Goal: Task Accomplishment & Management: Use online tool/utility

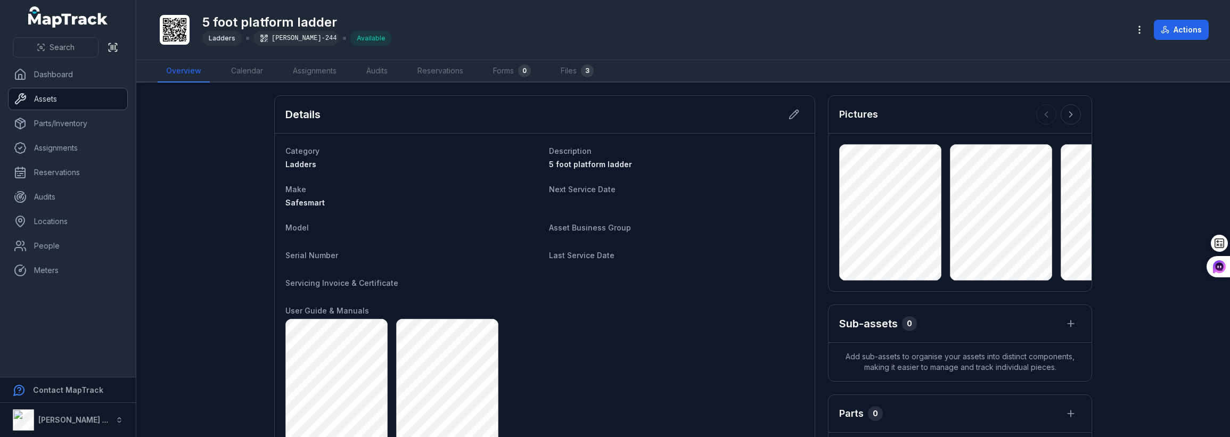
click at [56, 97] on link "Assets" at bounding box center [68, 98] width 119 height 21
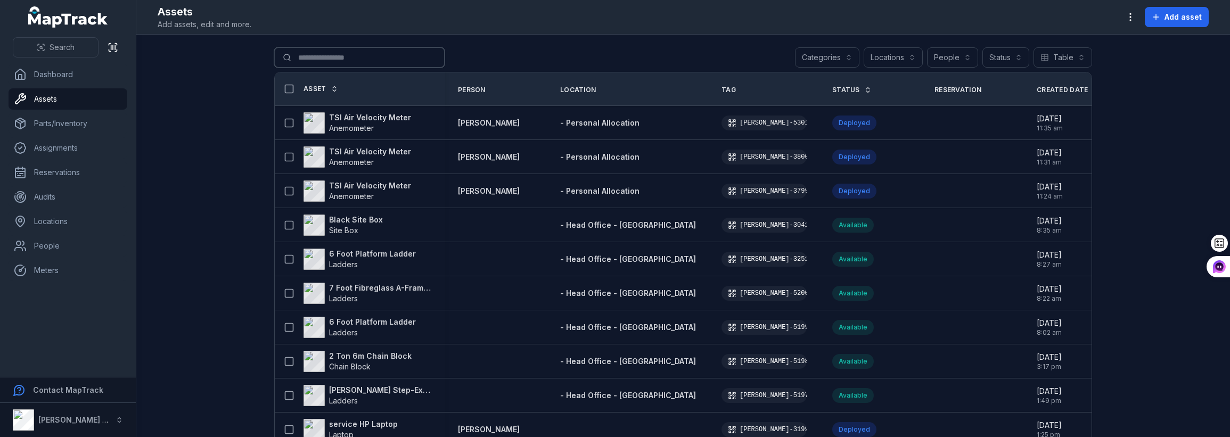
click at [318, 54] on input "Search for assets" at bounding box center [359, 57] width 170 height 20
click at [54, 241] on link "People" at bounding box center [68, 245] width 119 height 21
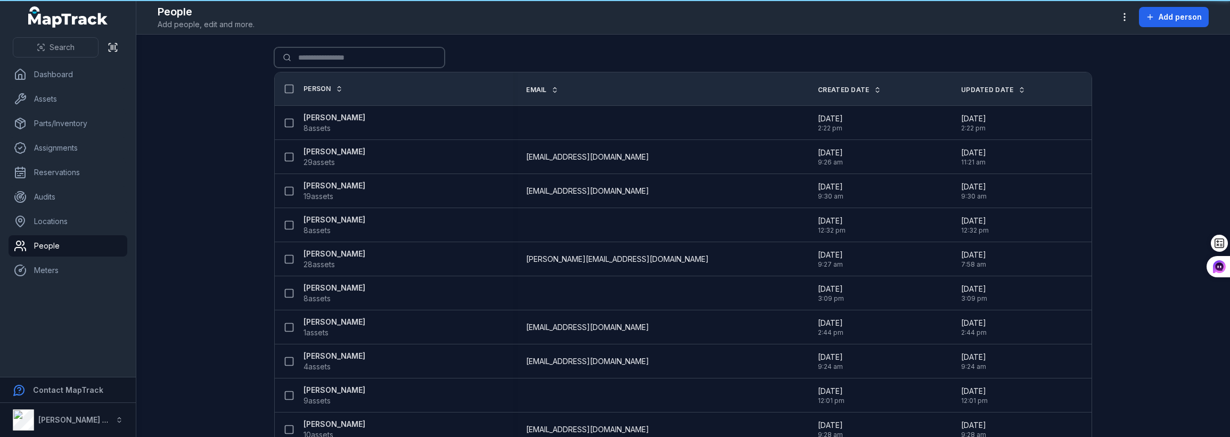
click at [324, 53] on input "Search for people" at bounding box center [359, 57] width 170 height 20
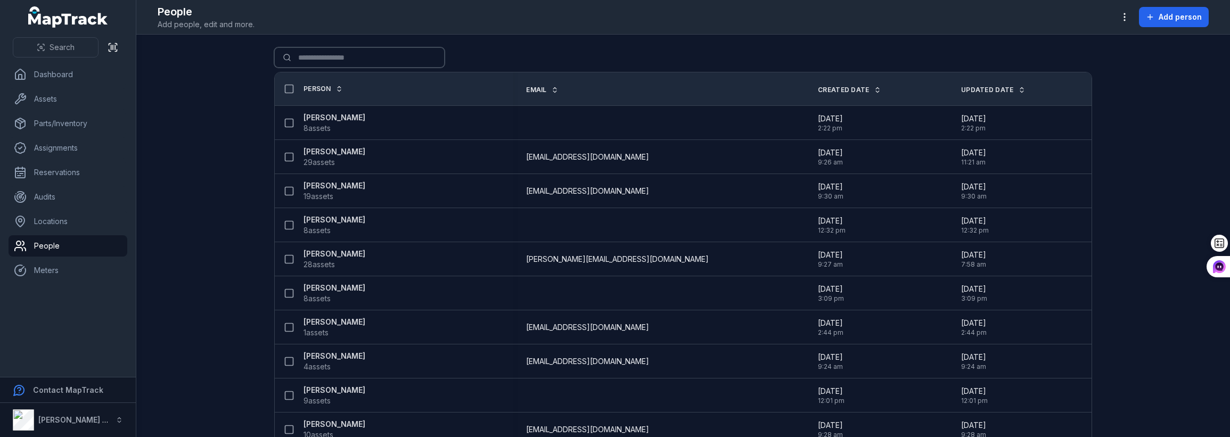
type input "*****"
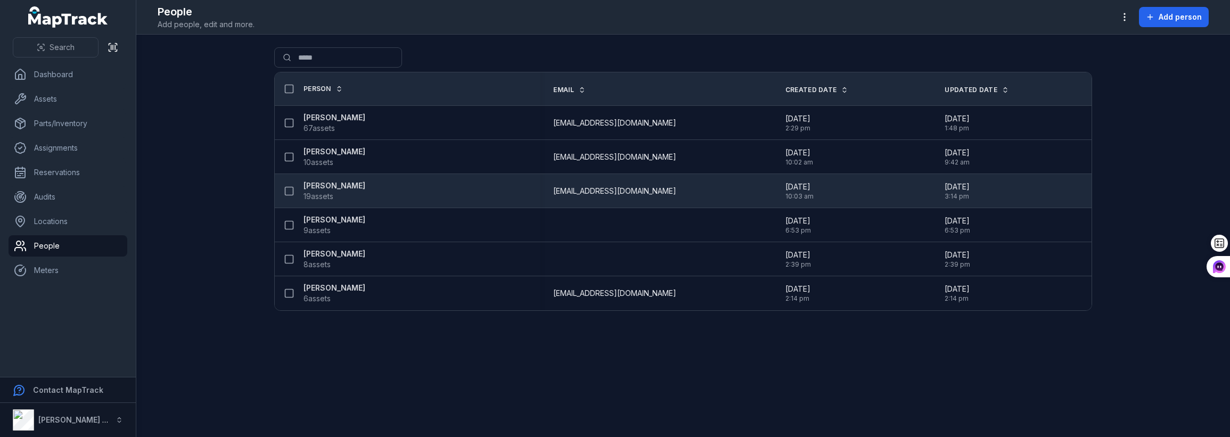
click at [353, 186] on strong "[PERSON_NAME]" at bounding box center [335, 186] width 62 height 11
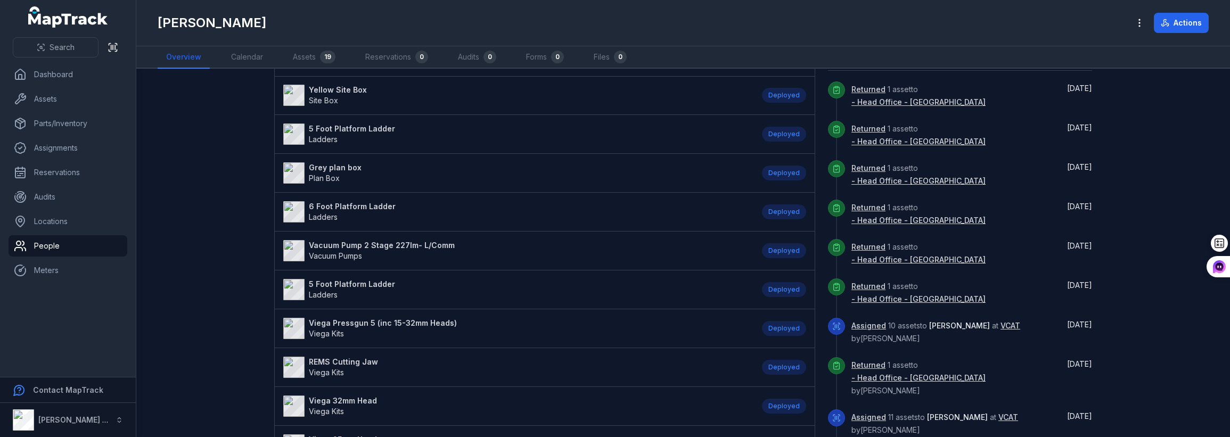
scroll to position [266, 0]
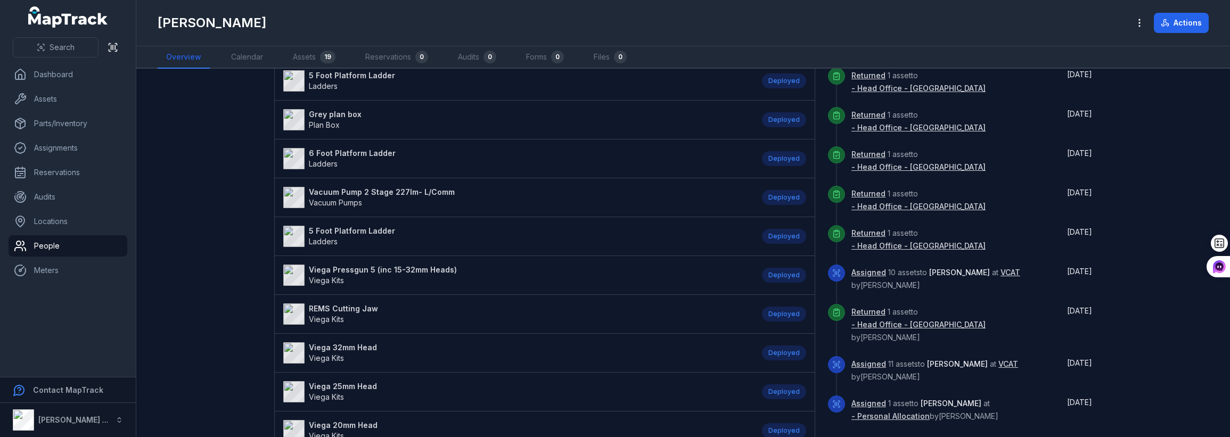
click at [369, 232] on strong "5 Foot Platform Ladder" at bounding box center [352, 231] width 86 height 11
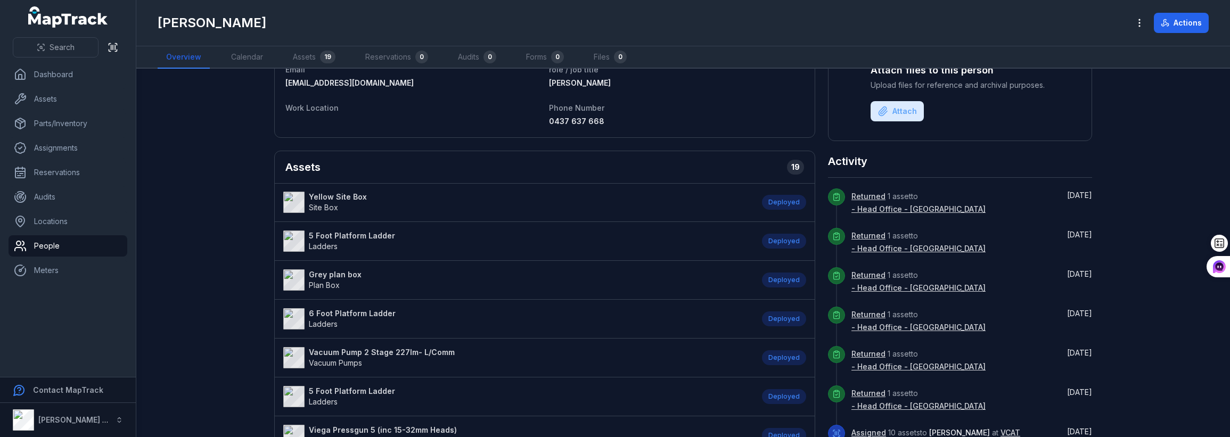
scroll to position [107, 0]
click at [355, 313] on strong "6 Foot Platform Ladder" at bounding box center [352, 313] width 87 height 11
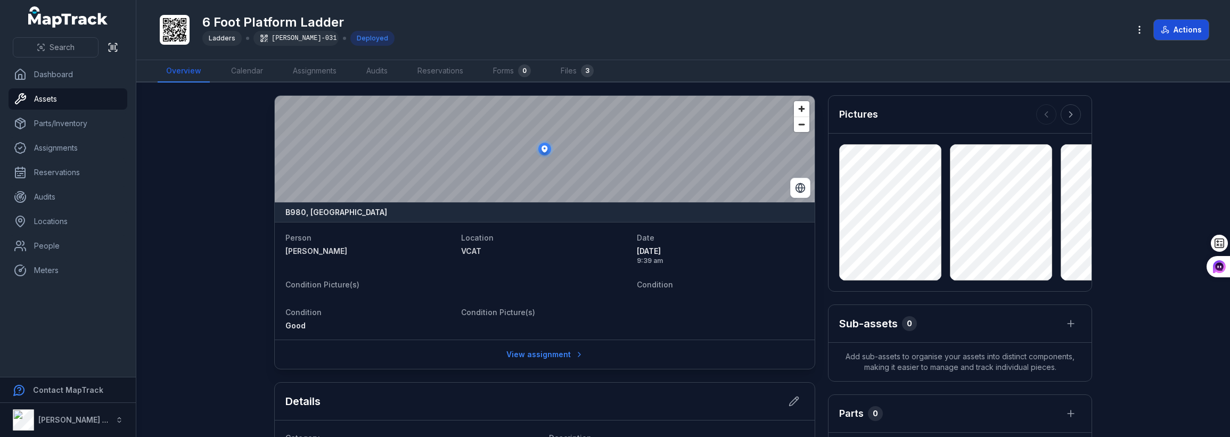
click at [1170, 28] on button "Actions" at bounding box center [1181, 30] width 55 height 20
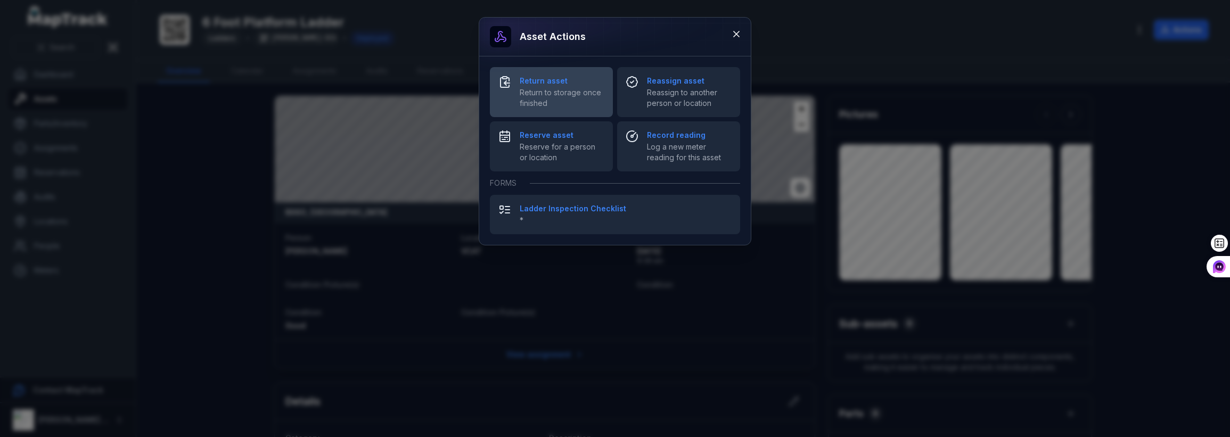
click at [553, 95] on span "Return to storage once finished" at bounding box center [562, 97] width 85 height 21
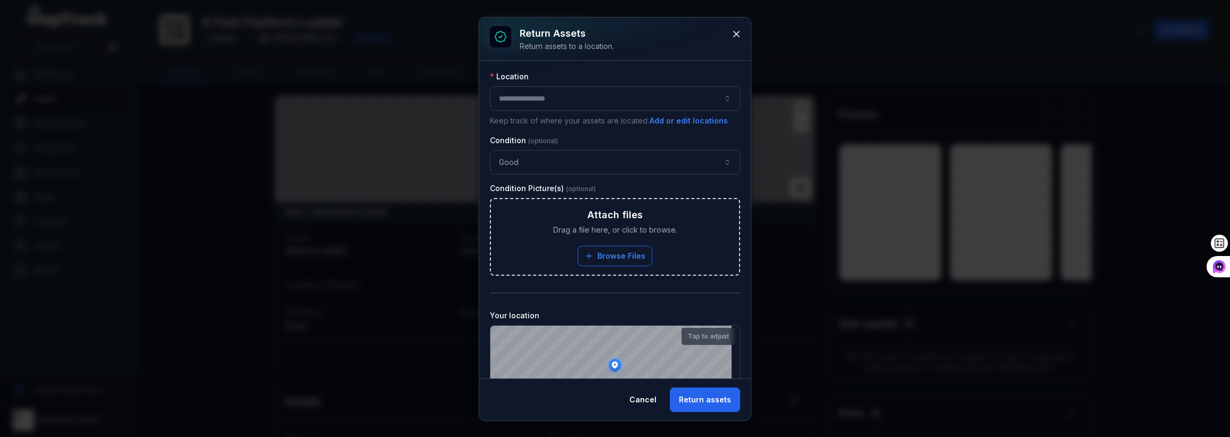
click at [565, 103] on div at bounding box center [615, 98] width 250 height 24
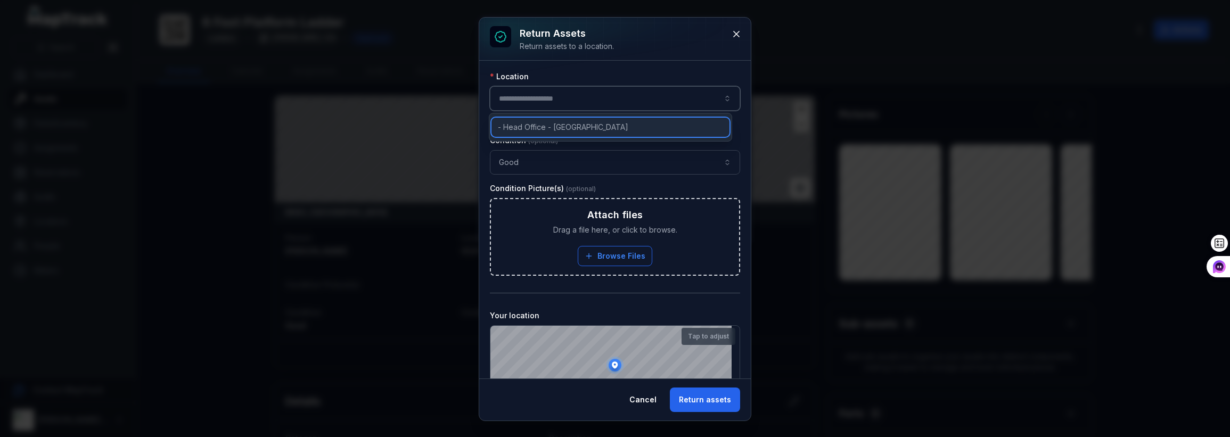
click at [557, 122] on span "- Head Office - [GEOGRAPHIC_DATA]" at bounding box center [563, 127] width 130 height 11
type input "**********"
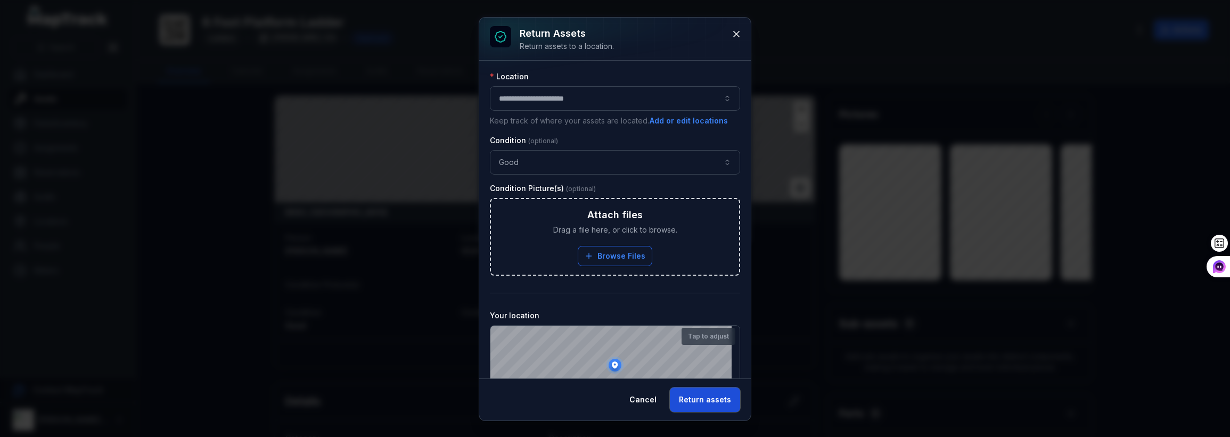
click at [701, 403] on button "Return assets" at bounding box center [705, 400] width 70 height 24
